Goal: Check status

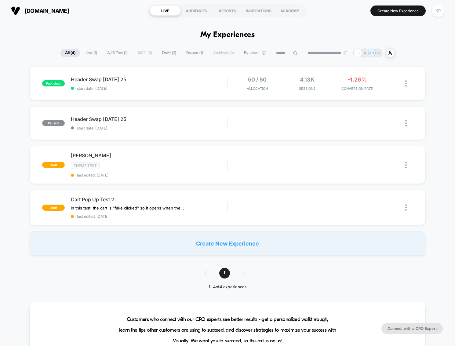
click at [17, 96] on div "published Header Swap [DATE] 25 start date: [DATE] 50 / 50 Allocation 4.13k Ses…" at bounding box center [227, 161] width 455 height 189
click at [174, 91] on div "published Header Swap [DATE] 25 start date: [DATE] 50 / 50 Allocation 4.13k Ses…" at bounding box center [228, 84] width 396 height 34
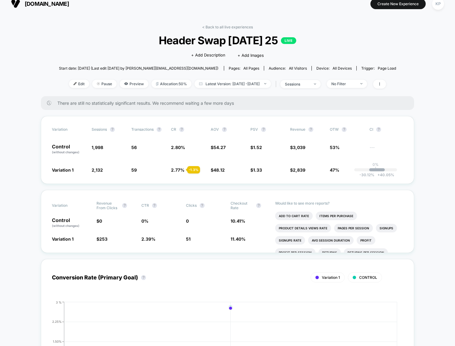
scroll to position [21, 0]
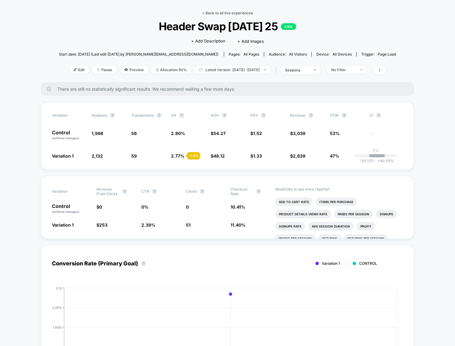
click at [212, 11] on link "< Back to all live experiences" at bounding box center [227, 13] width 51 height 5
